Goal: Navigation & Orientation: Go to known website

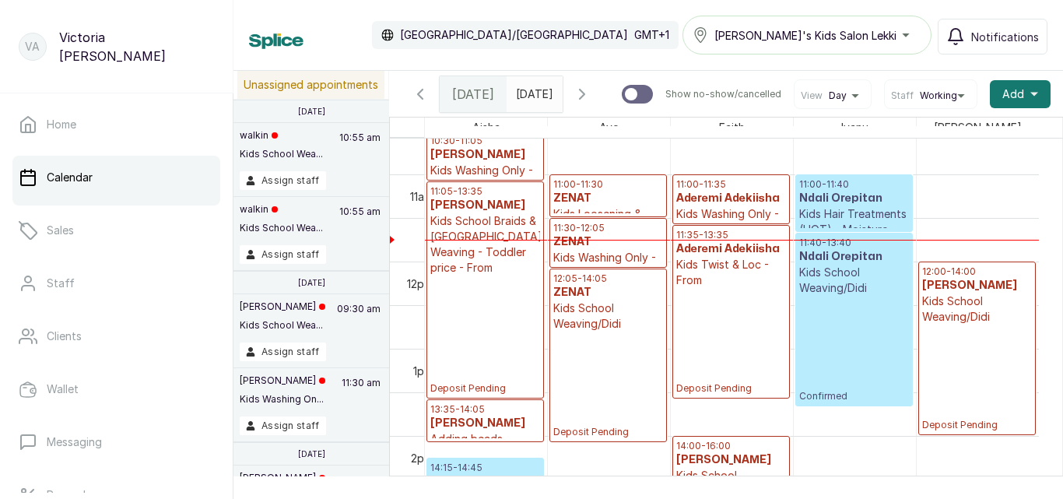
scroll to position [927, 0]
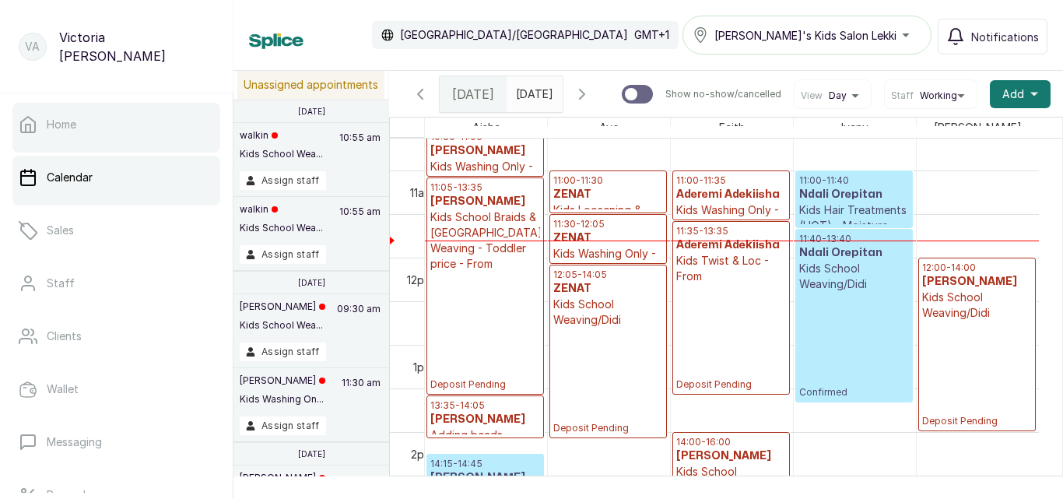
click at [101, 121] on link "Home" at bounding box center [116, 125] width 208 height 44
